Goal: Communication & Community: Ask a question

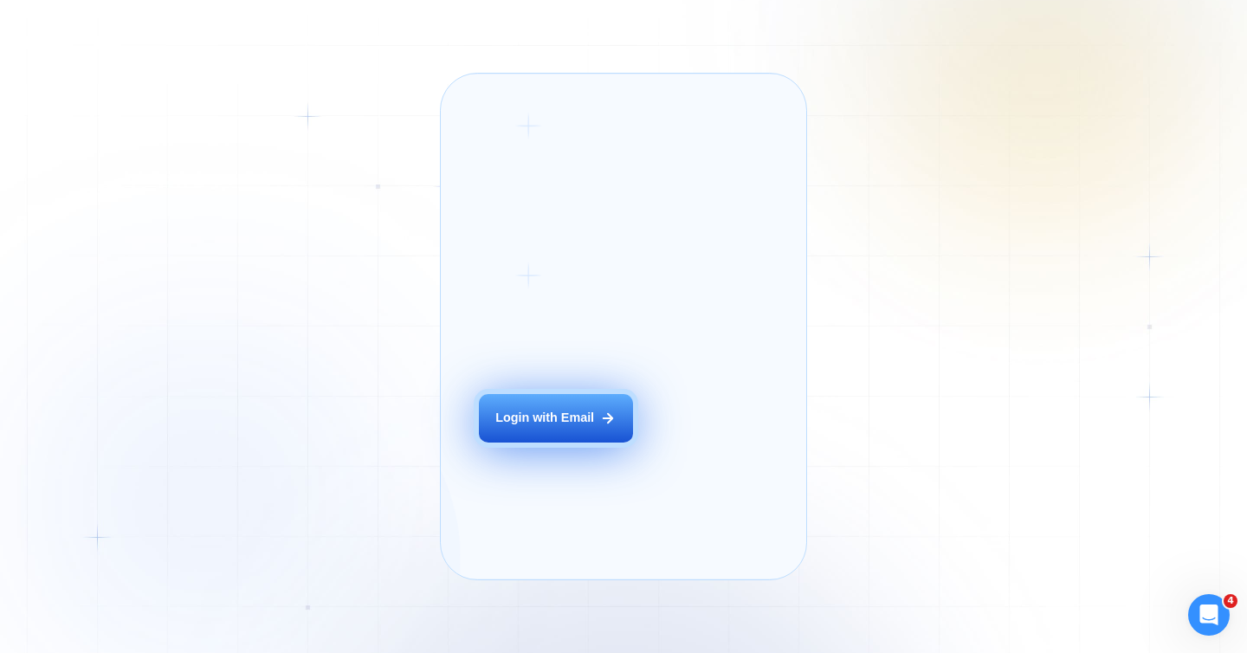
click at [560, 427] on div "Login with Email" at bounding box center [545, 418] width 99 height 17
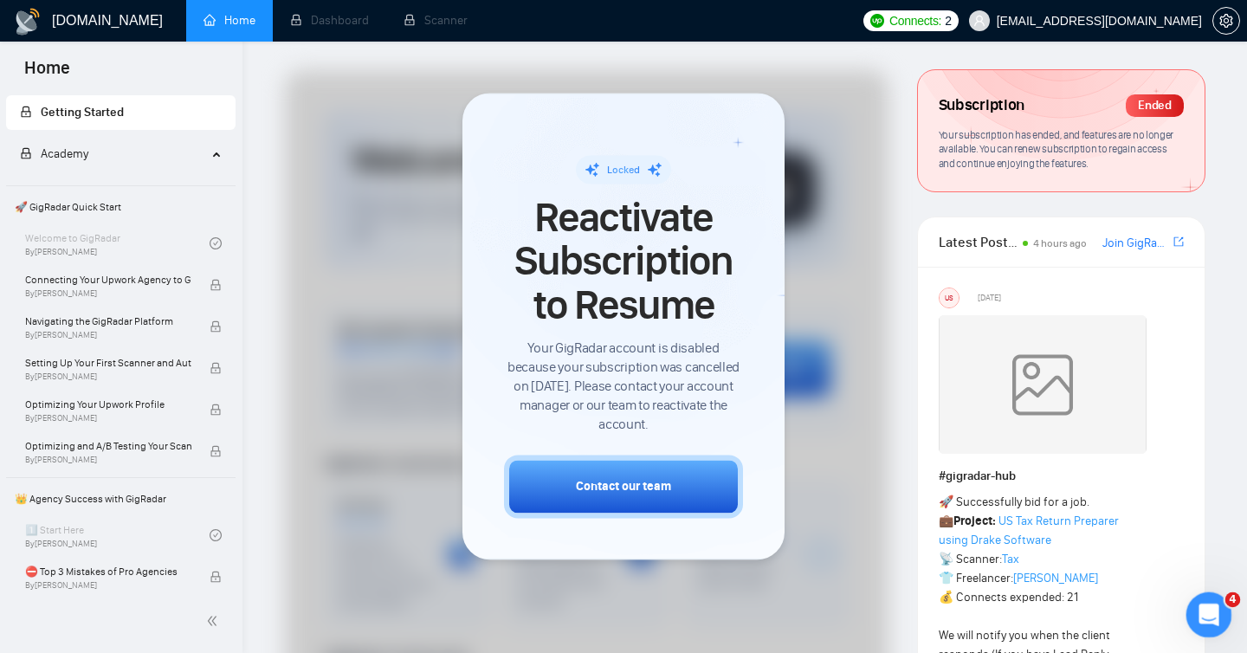
click at [1210, 612] on icon "Open Intercom Messenger" at bounding box center [1207, 613] width 29 height 29
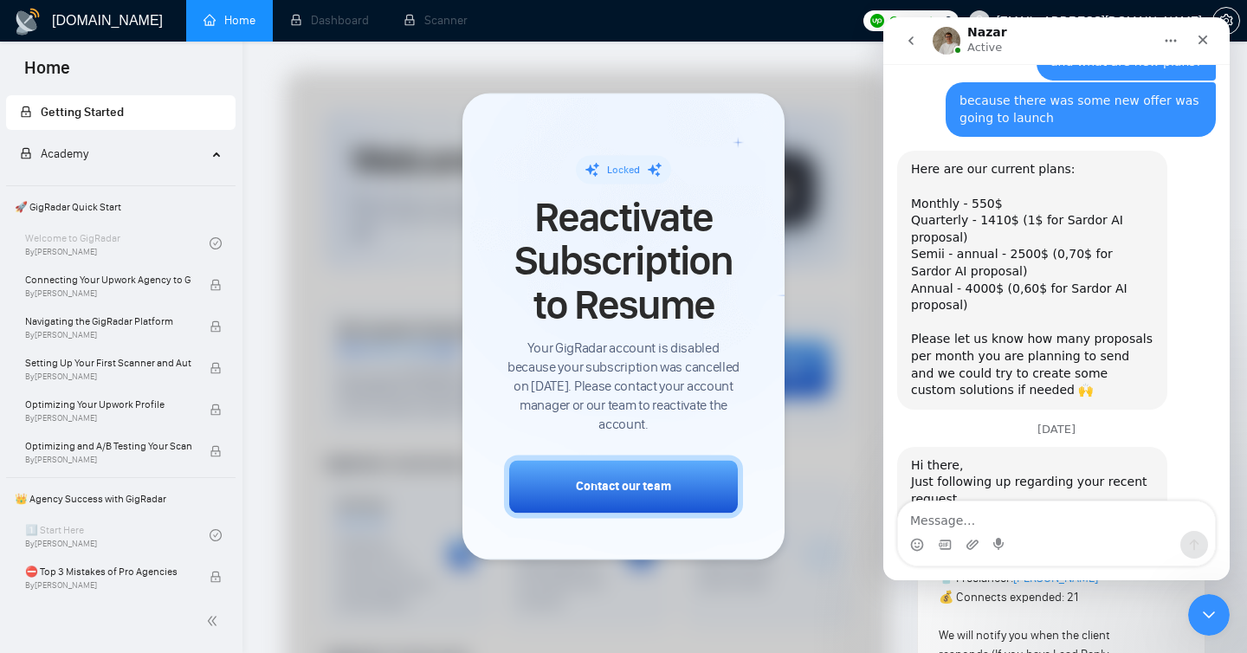
scroll to position [930, 0]
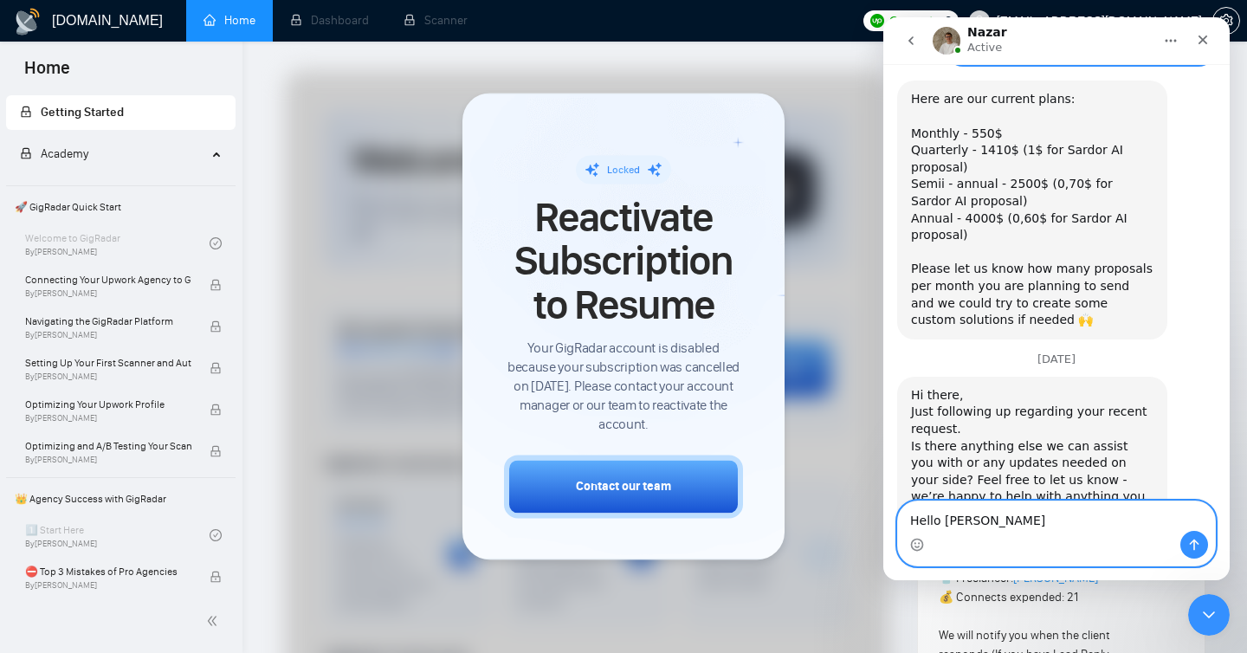
type textarea "Hello [PERSON_NAME]"
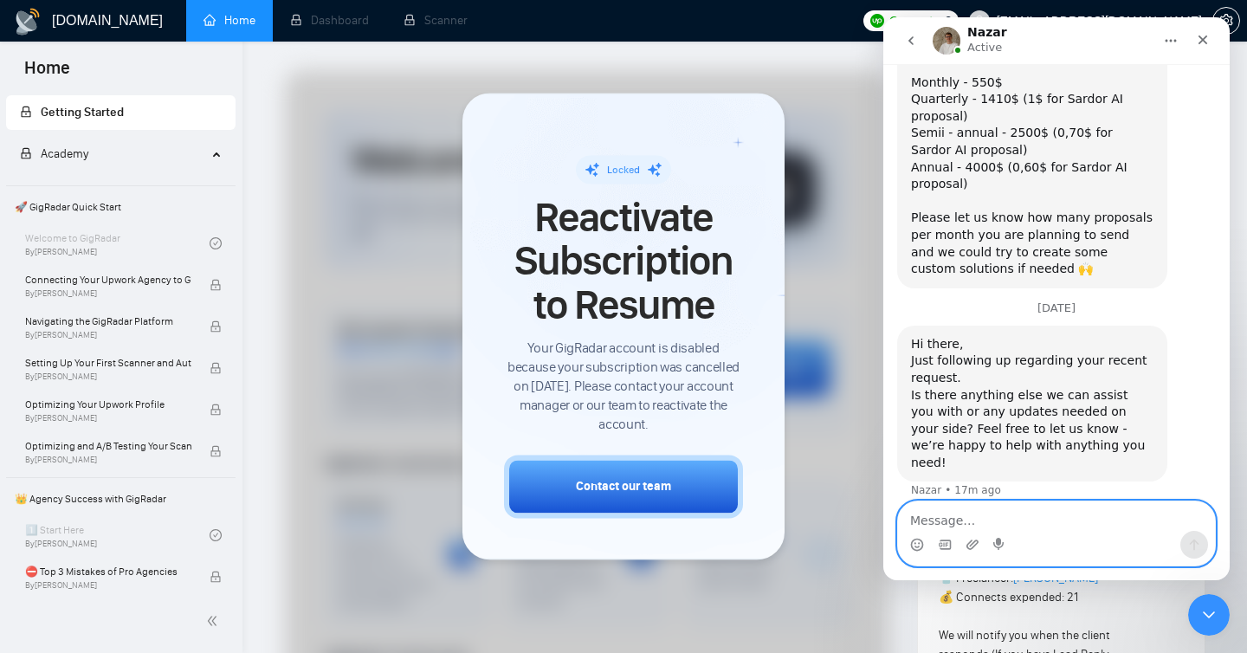
scroll to position [982, 0]
click at [964, 522] on textarea "Message…" at bounding box center [1056, 516] width 317 height 29
paste textarea "I could not renew my subscription after 3 months completion due to high charges…"
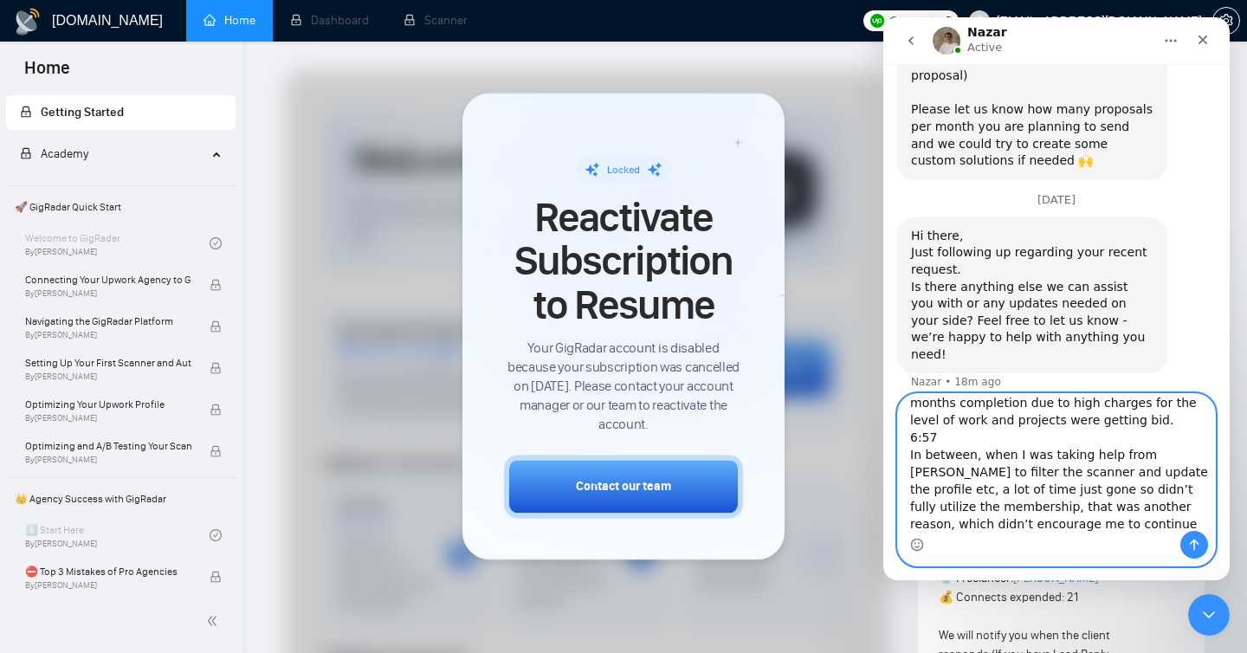
scroll to position [0, 0]
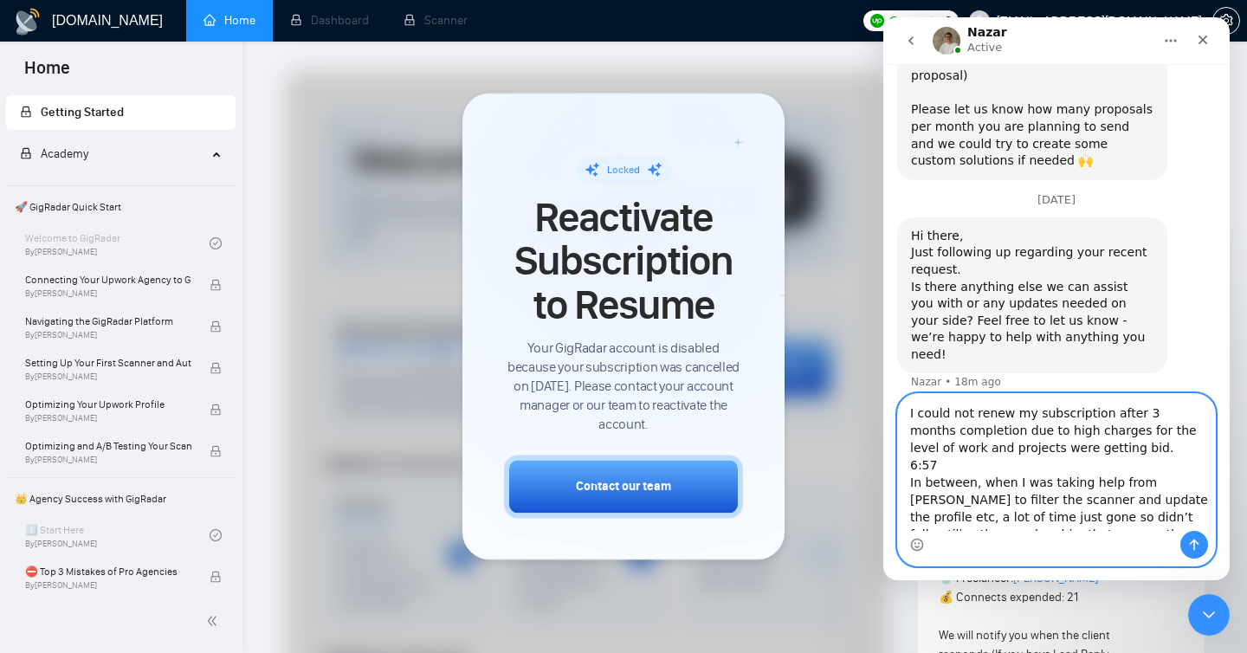
click at [943, 469] on textarea "I could not renew my subscription after 3 months completion due to high charges…" at bounding box center [1056, 462] width 317 height 137
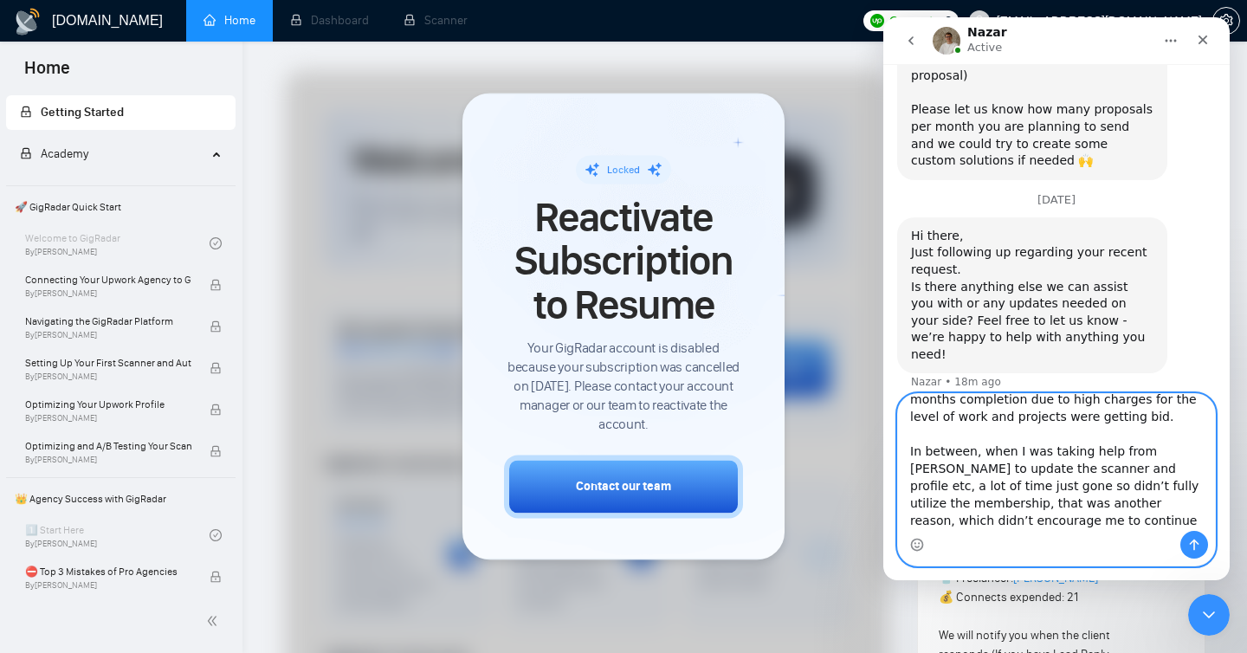
scroll to position [45, 0]
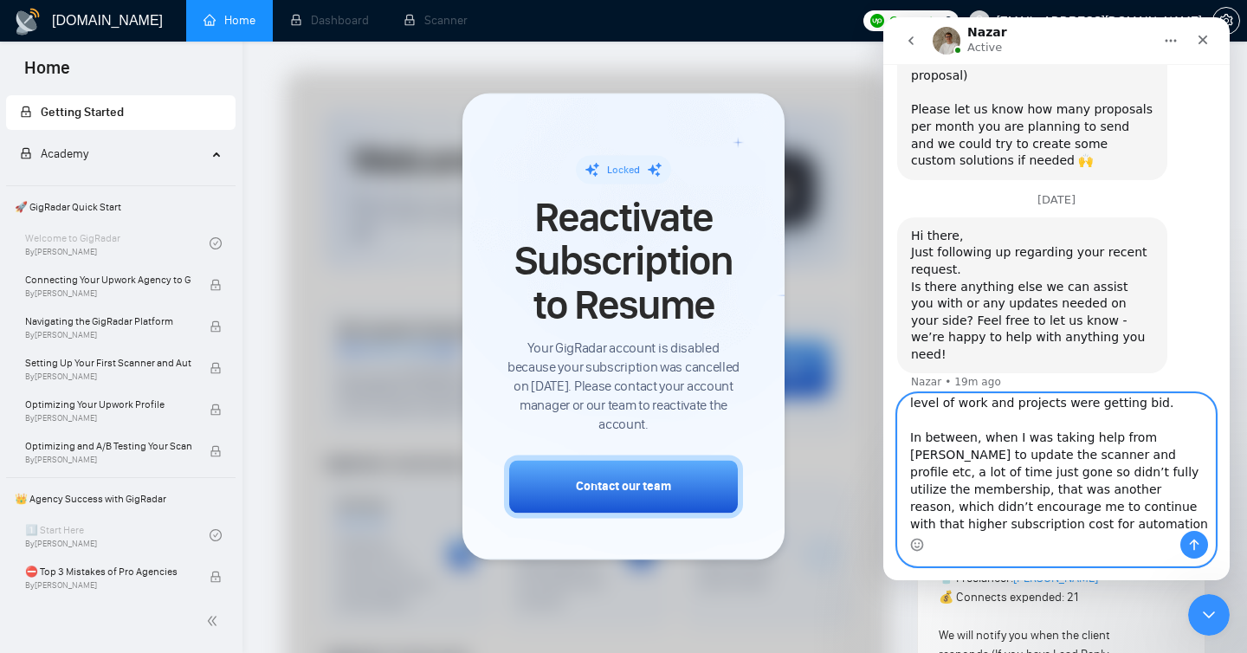
type textarea "I could not renew my subscription after 3 months completion due to high charges…"
